Goal: Find specific page/section: Find specific page/section

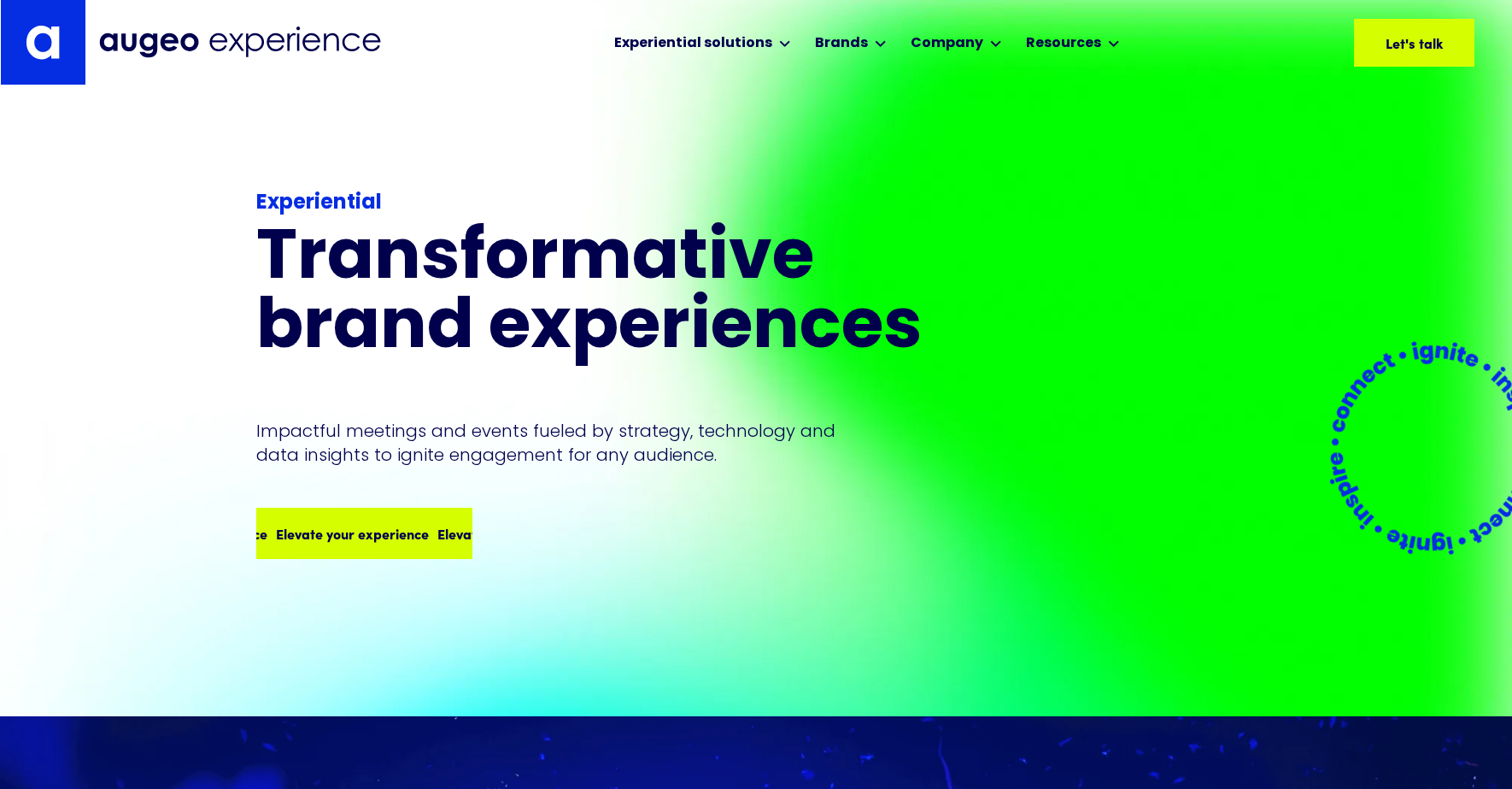
click at [404, 545] on div "Elevate your experience Elevate your experience Elevate your experience Elevate…" at bounding box center [365, 533] width 213 height 48
